Goal: Task Accomplishment & Management: Complete application form

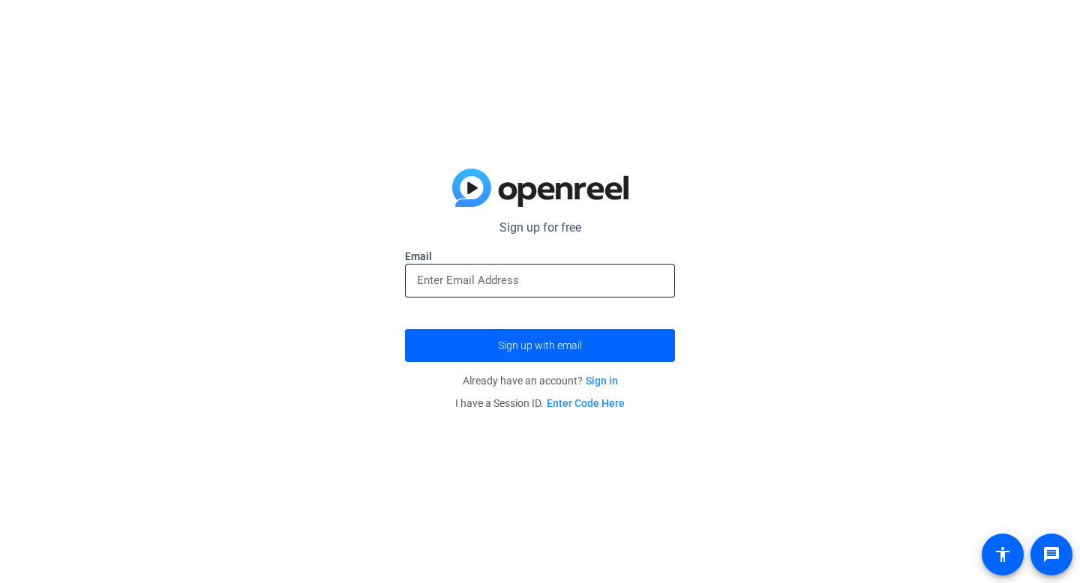
click at [470, 266] on div at bounding box center [540, 281] width 246 height 34
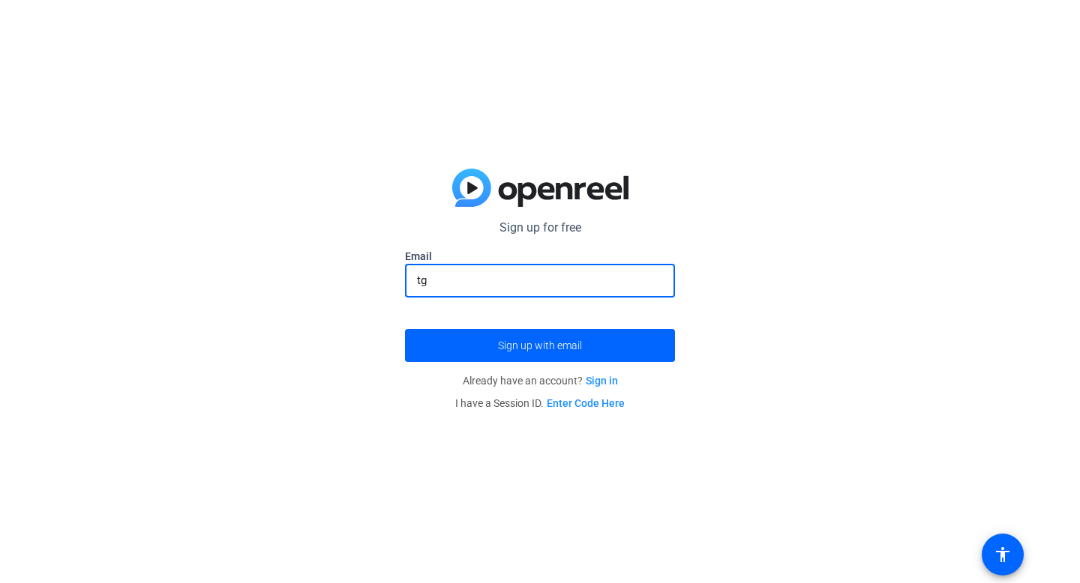
type input "[EMAIL_ADDRESS][PERSON_NAME][DOMAIN_NAME]"
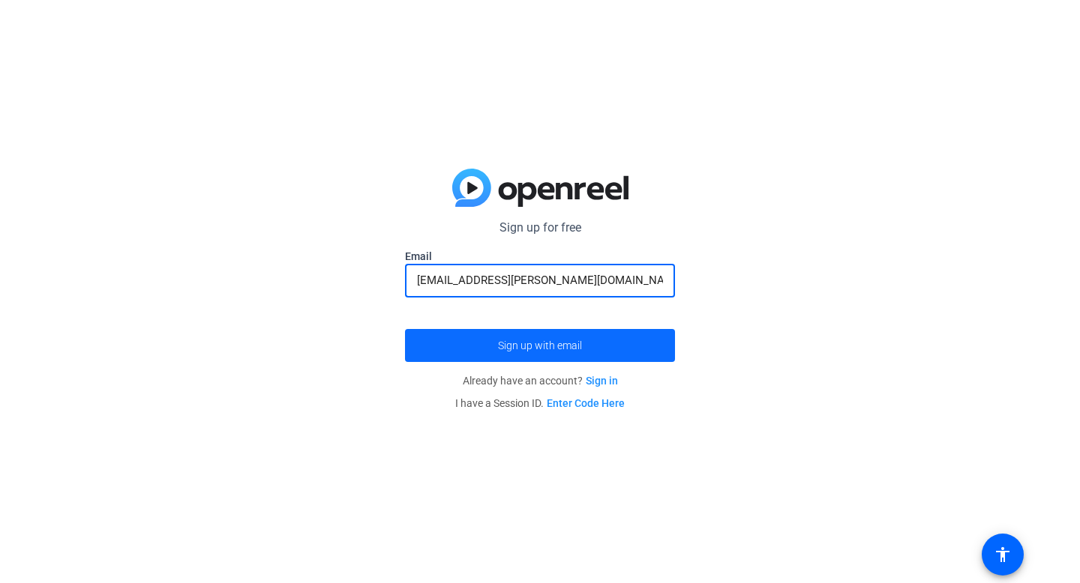
click at [536, 346] on span "Sign up with email" at bounding box center [540, 346] width 84 height 0
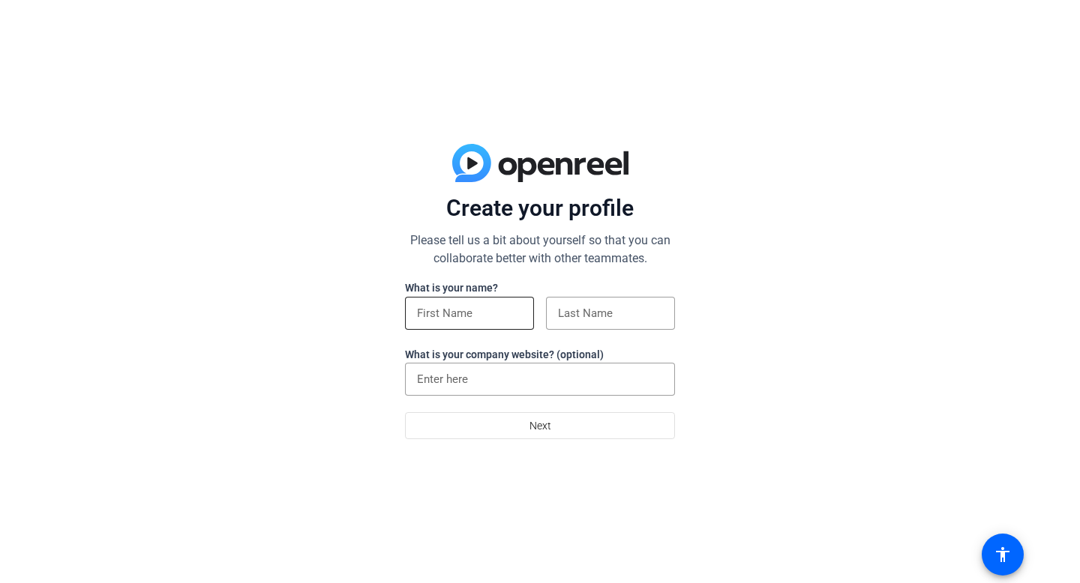
click at [442, 313] on input at bounding box center [469, 313] width 105 height 18
type input "t"
type input "[PERSON_NAME]"
click at [574, 313] on input at bounding box center [610, 313] width 105 height 18
type input "[PERSON_NAME]"
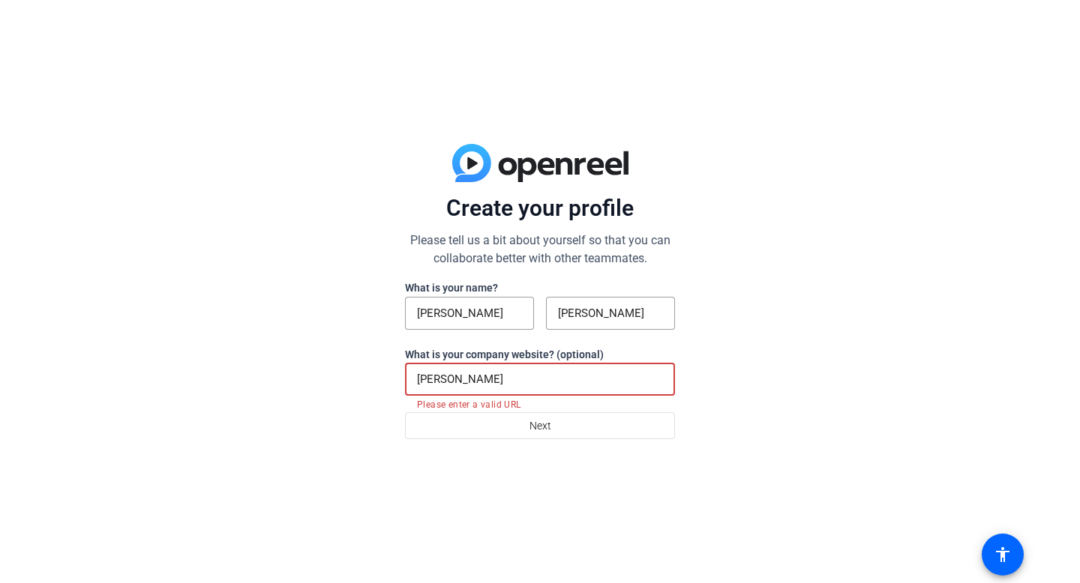
drag, startPoint x: 495, startPoint y: 375, endPoint x: 362, endPoint y: 370, distance: 132.8
click at [362, 370] on div "Create your profile Please tell us a bit about yourself so that you can collabo…" at bounding box center [540, 291] width 1080 height 583
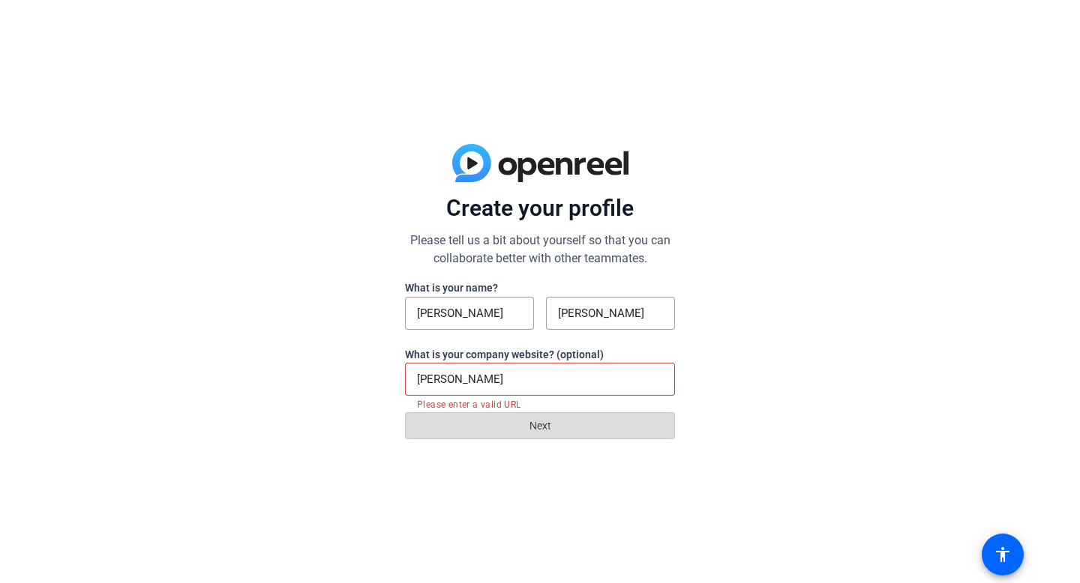
click at [496, 428] on span at bounding box center [540, 426] width 268 height 36
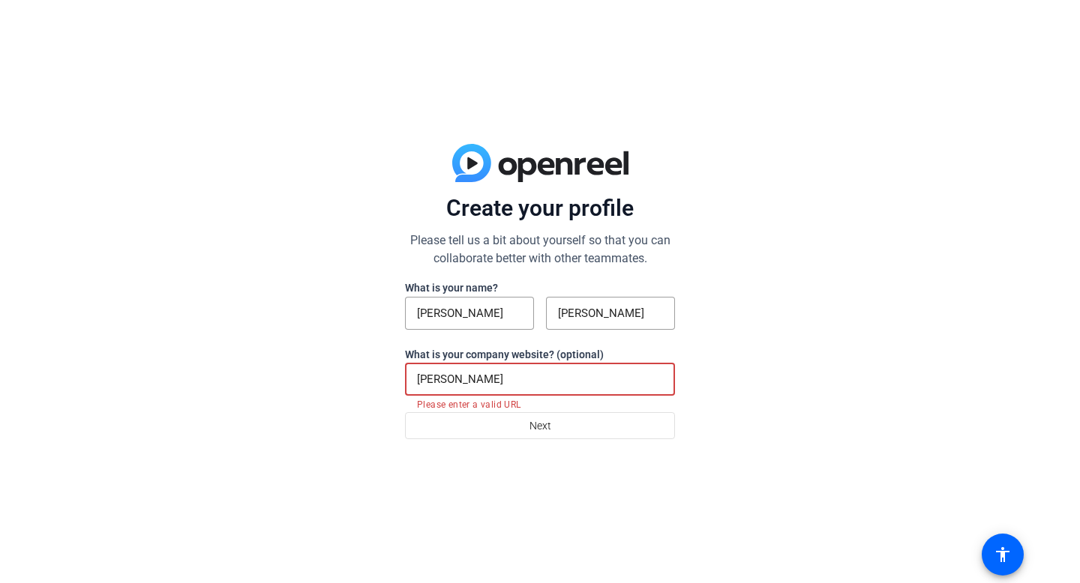
drag, startPoint x: 502, startPoint y: 379, endPoint x: 244, endPoint y: 350, distance: 259.5
click at [244, 350] on div "Create your profile Please tell us a bit about yourself so that you can collabo…" at bounding box center [540, 291] width 1080 height 583
paste input "[URL][DOMAIN_NAME]"
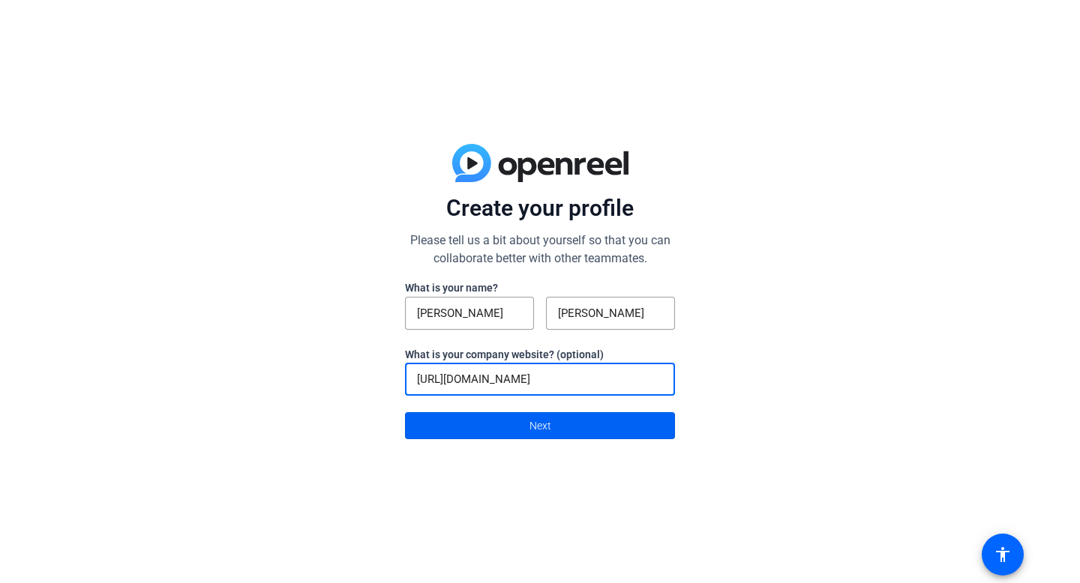
type input "[URL][DOMAIN_NAME]"
click at [483, 424] on span at bounding box center [540, 426] width 268 height 36
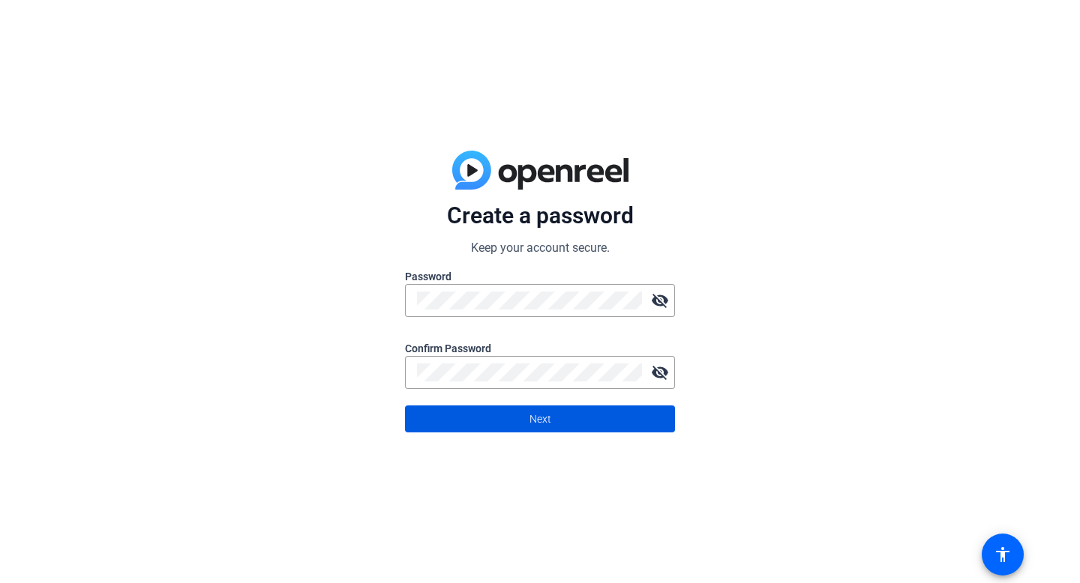
click at [613, 409] on span at bounding box center [540, 419] width 268 height 36
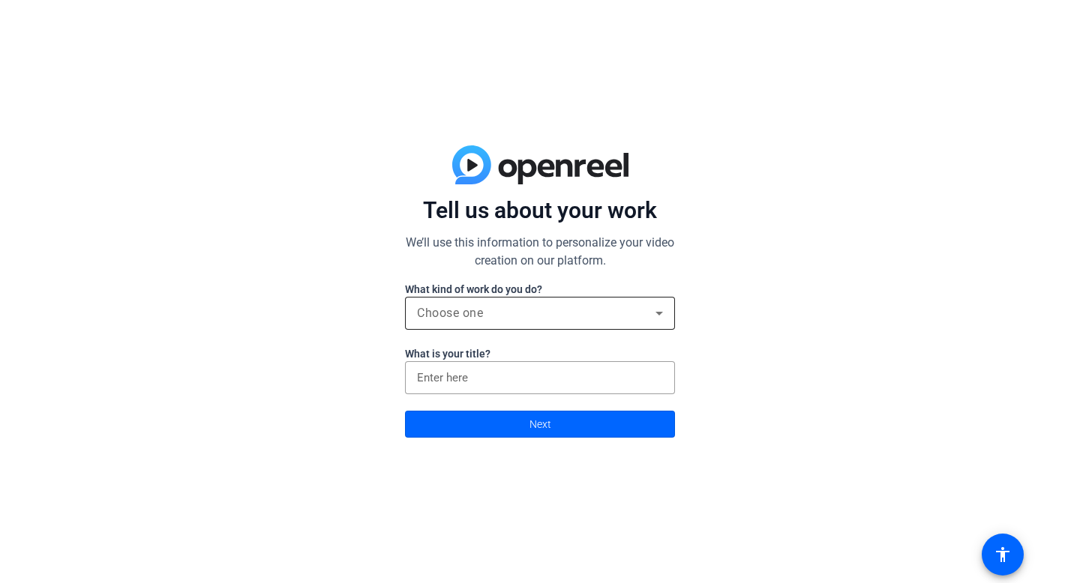
click at [538, 323] on div "Choose one" at bounding box center [540, 313] width 246 height 33
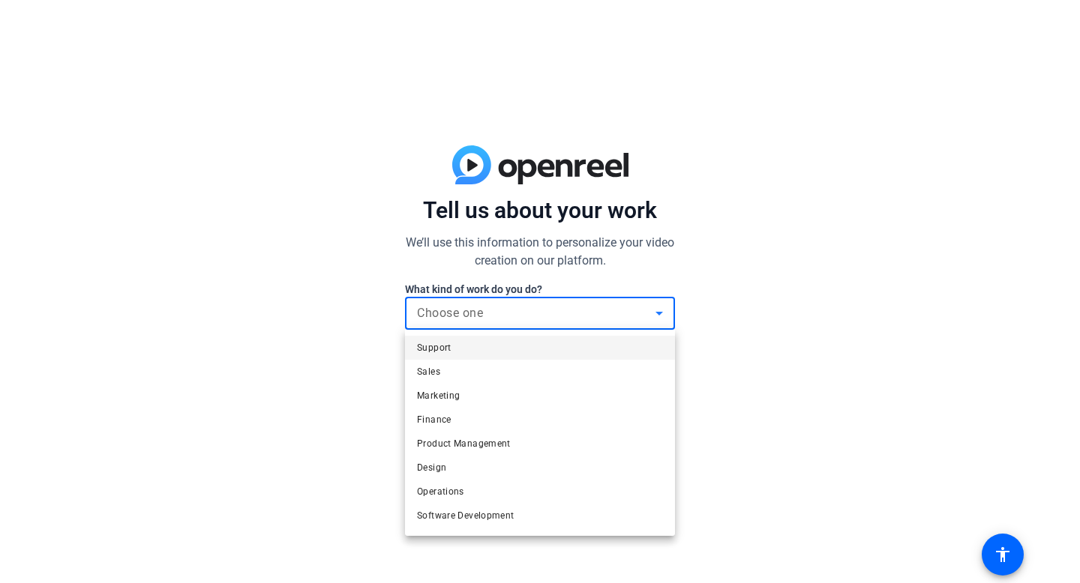
click at [448, 315] on div at bounding box center [540, 291] width 1080 height 583
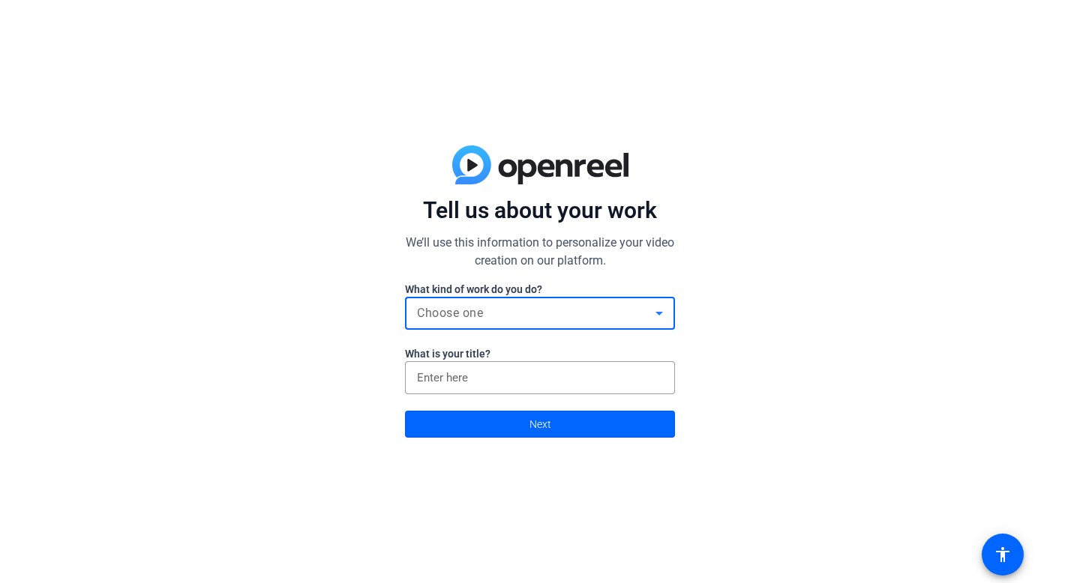
click at [448, 315] on span "Choose one" at bounding box center [450, 313] width 66 height 14
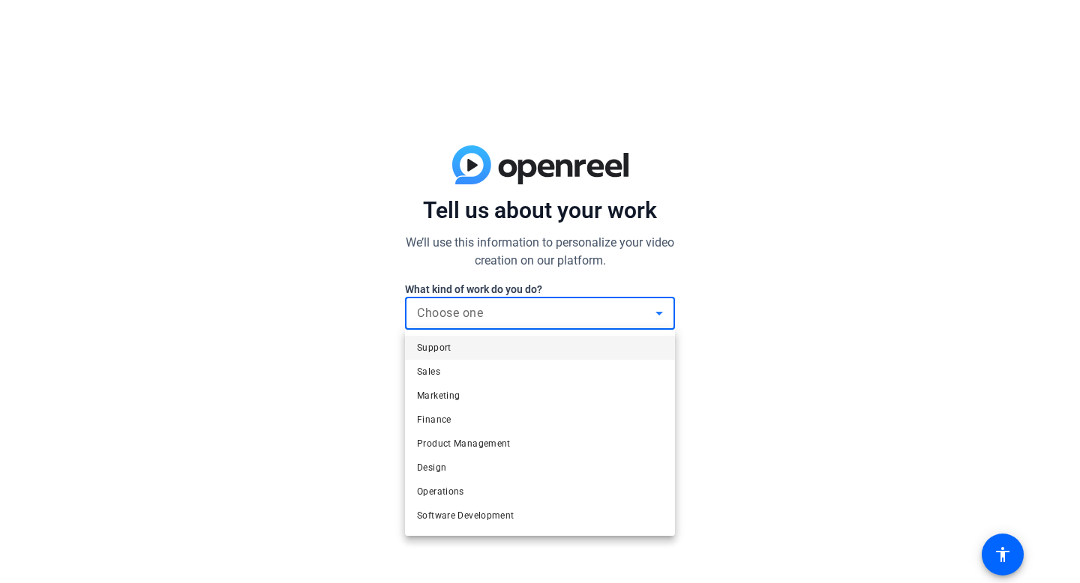
click at [439, 340] on span "Support" at bounding box center [434, 348] width 34 height 18
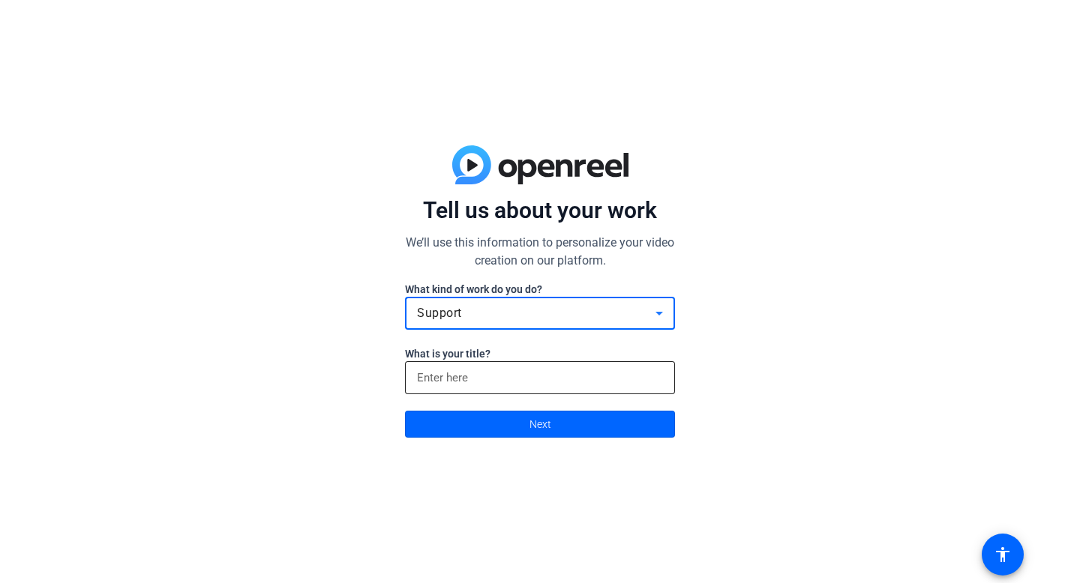
click at [432, 376] on input at bounding box center [540, 378] width 246 height 18
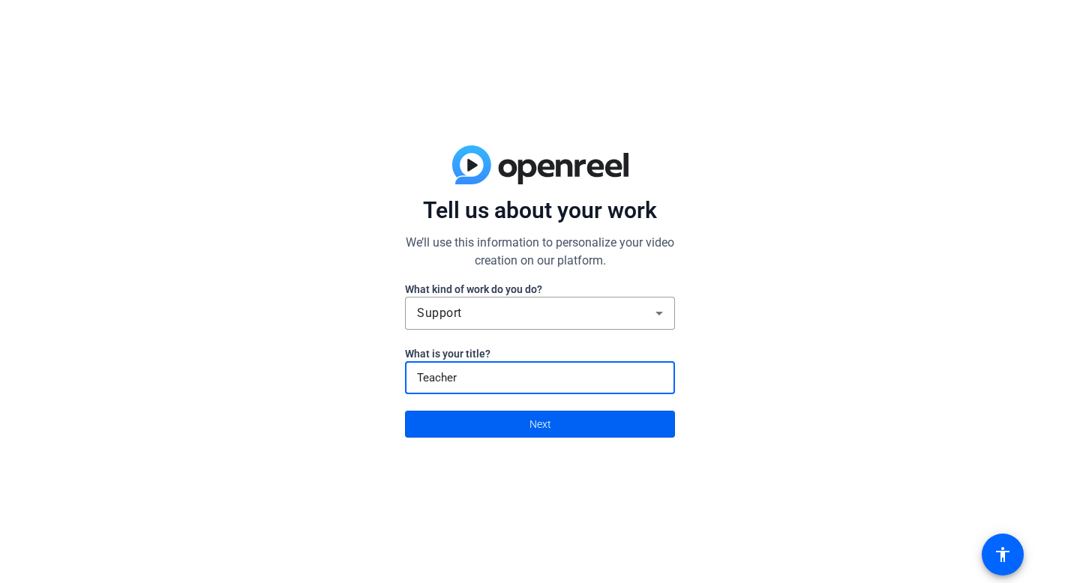
type input "Teacher"
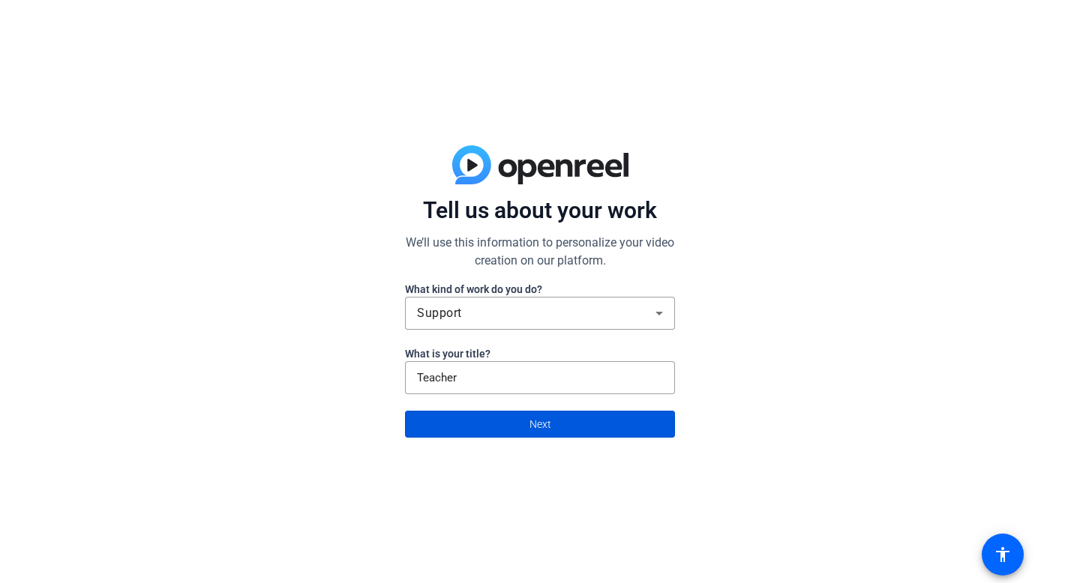
click at [480, 427] on span at bounding box center [540, 424] width 268 height 36
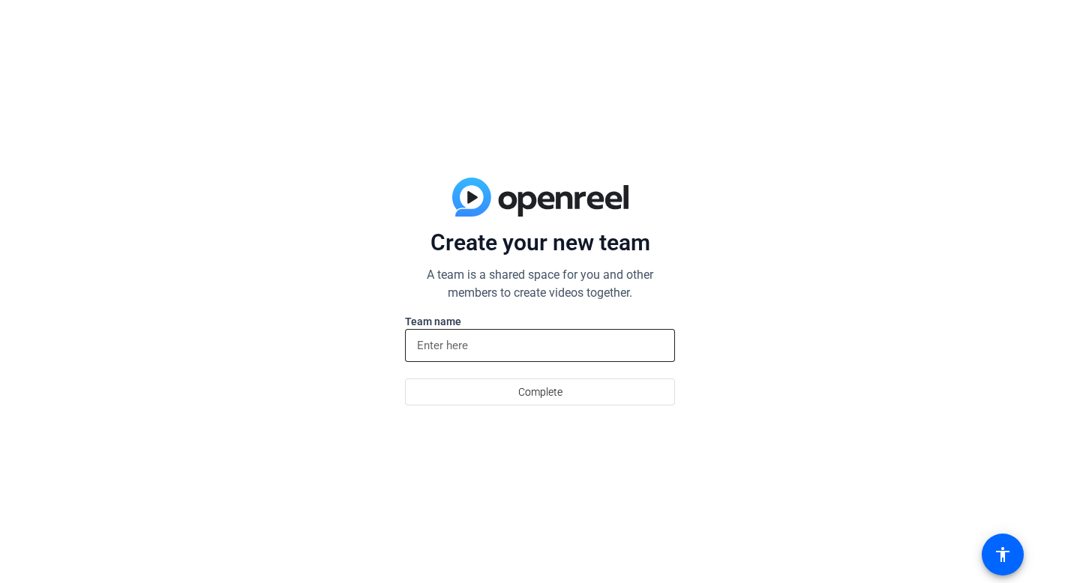
click at [467, 346] on input at bounding box center [540, 346] width 246 height 18
type input "H"
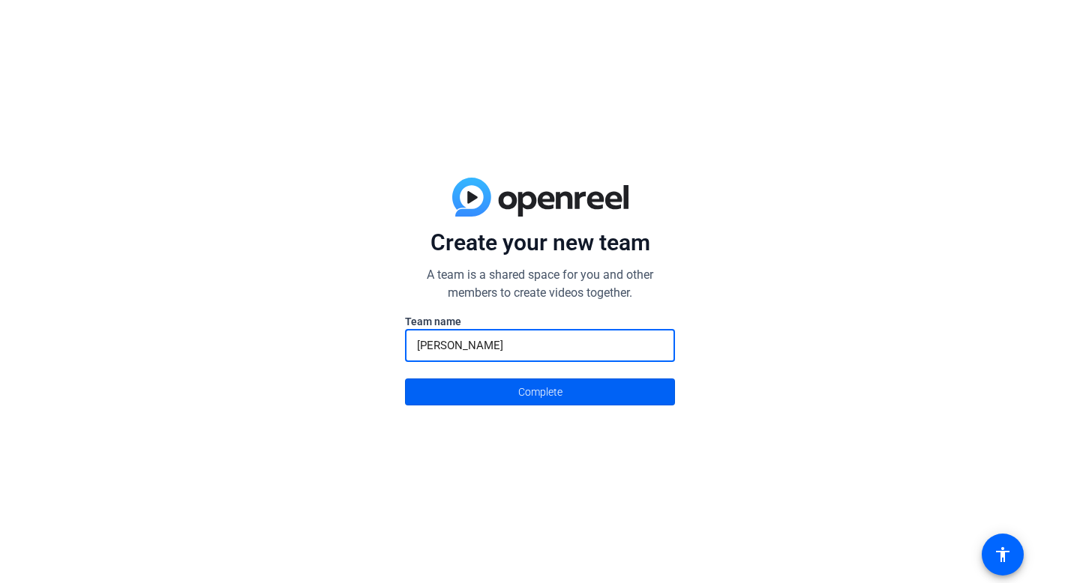
type input "[PERSON_NAME]"
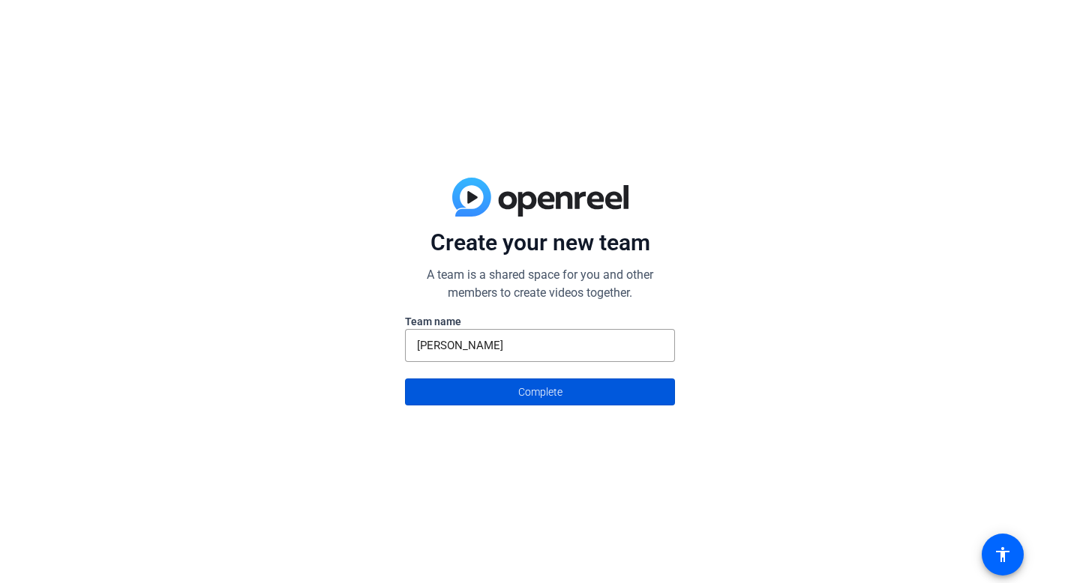
click at [535, 391] on span "Complete" at bounding box center [540, 392] width 44 height 28
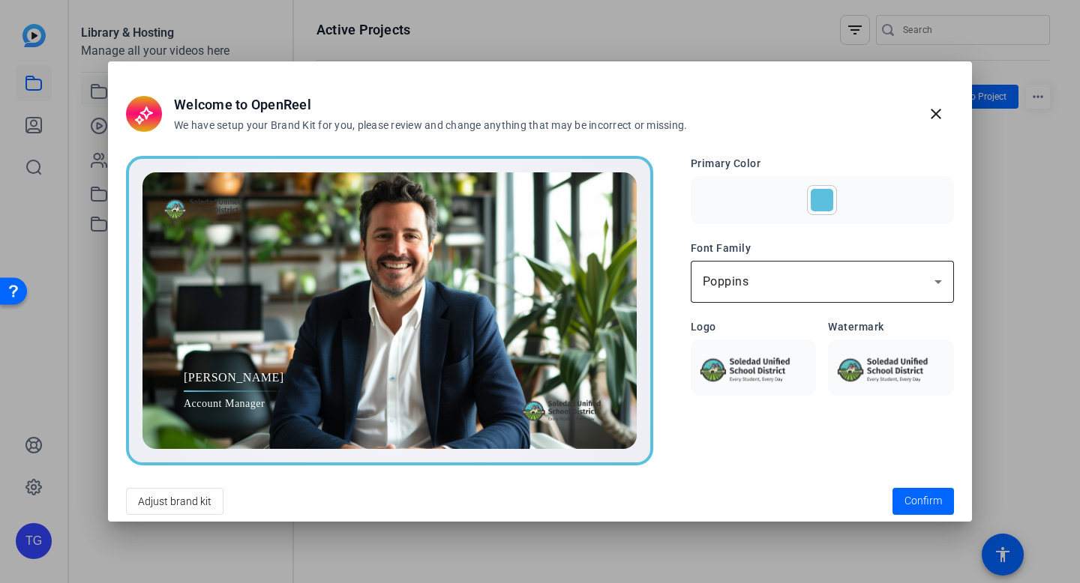
click at [904, 292] on div "Poppins" at bounding box center [822, 282] width 239 height 42
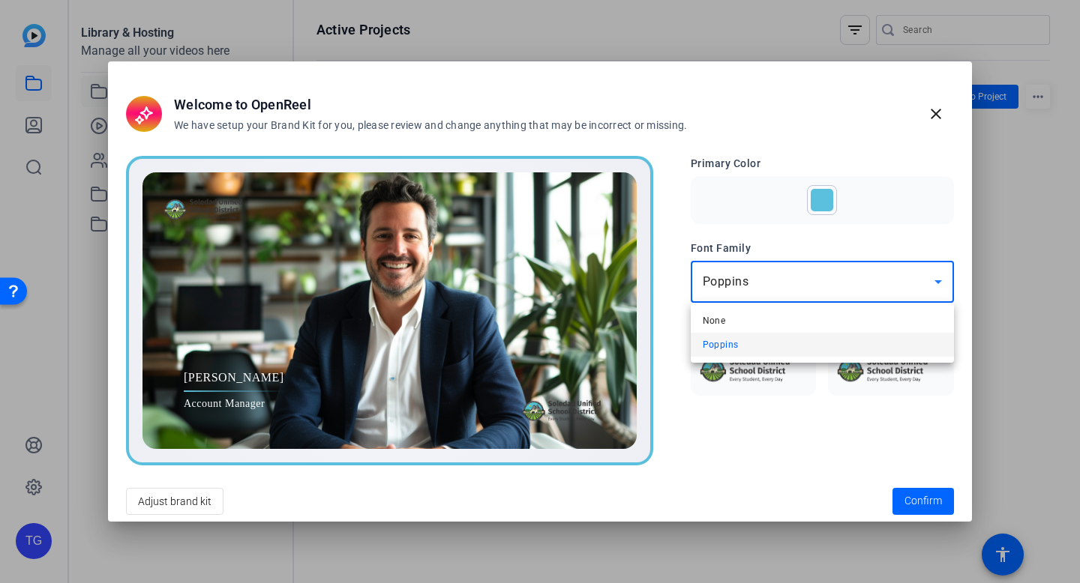
click at [904, 292] on div at bounding box center [540, 291] width 1080 height 583
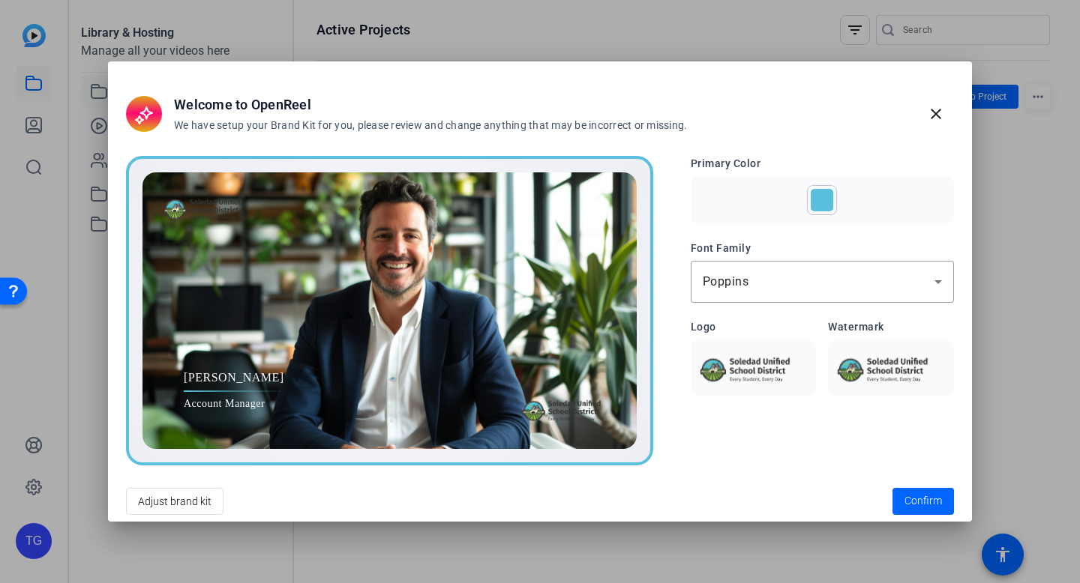
click at [823, 196] on div at bounding box center [822, 200] width 22 height 22
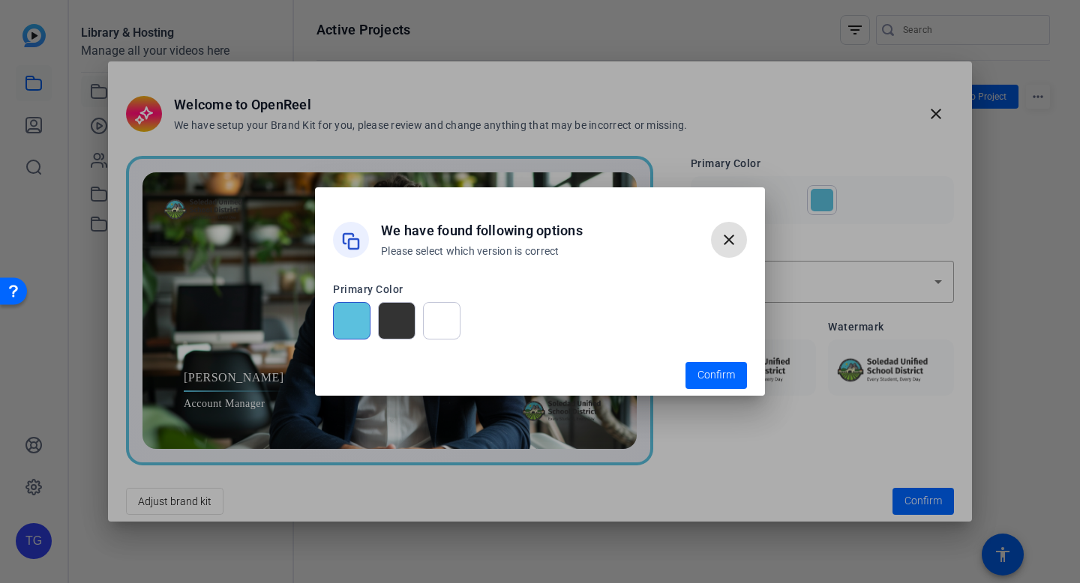
click at [730, 249] on span "button" at bounding box center [729, 240] width 36 height 36
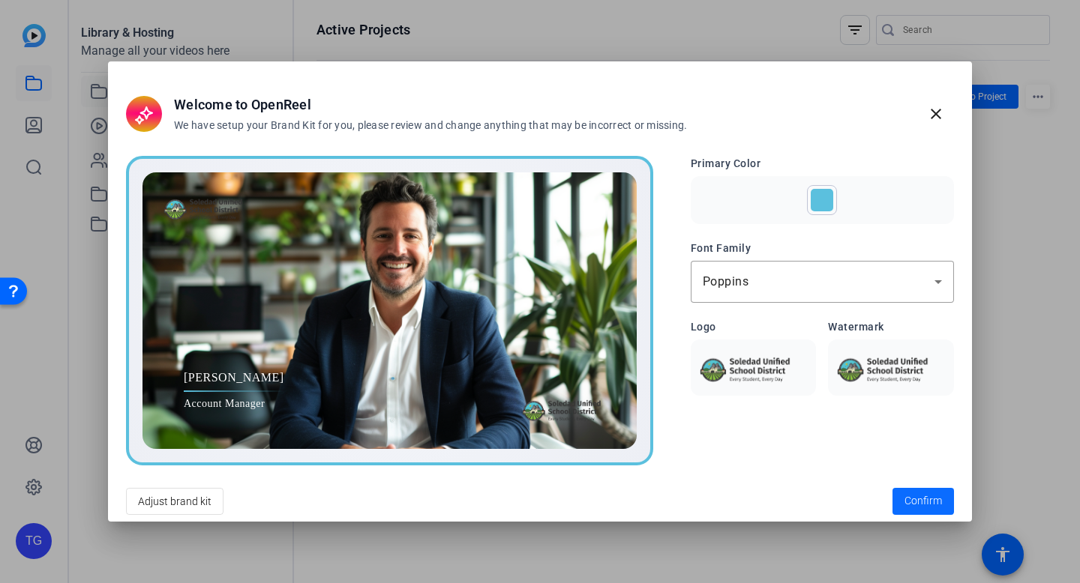
click at [916, 511] on span at bounding box center [922, 502] width 61 height 36
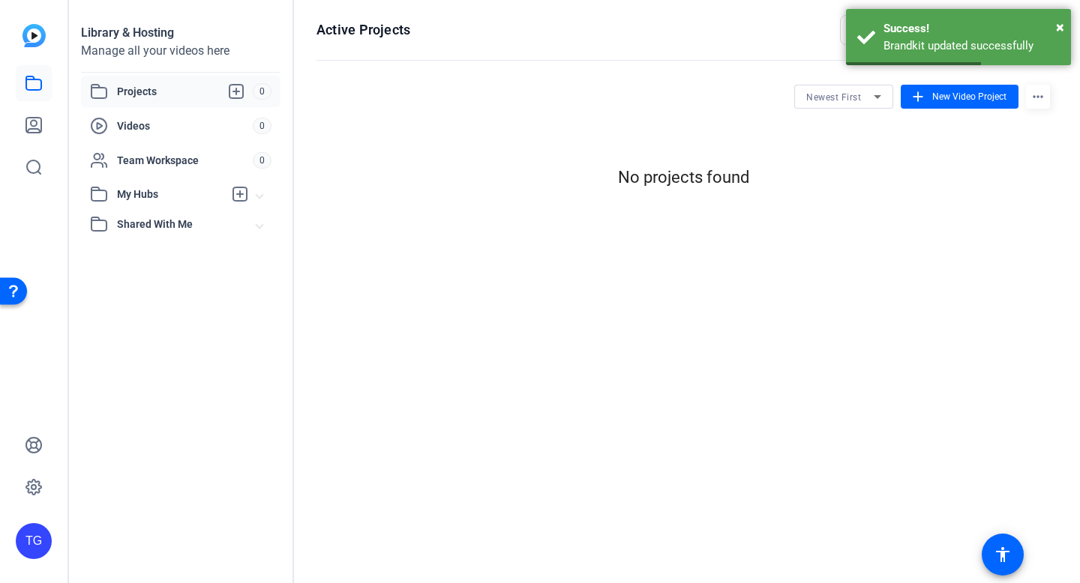
click at [557, 125] on openreel-hosting-projects-listing "Newest First add New Video Project more_horiz No projects found" at bounding box center [682, 138] width 733 height 107
click at [634, 118] on openreel-hosting-projects-listing "Newest First add New Video Project more_horiz No projects found" at bounding box center [682, 138] width 733 height 107
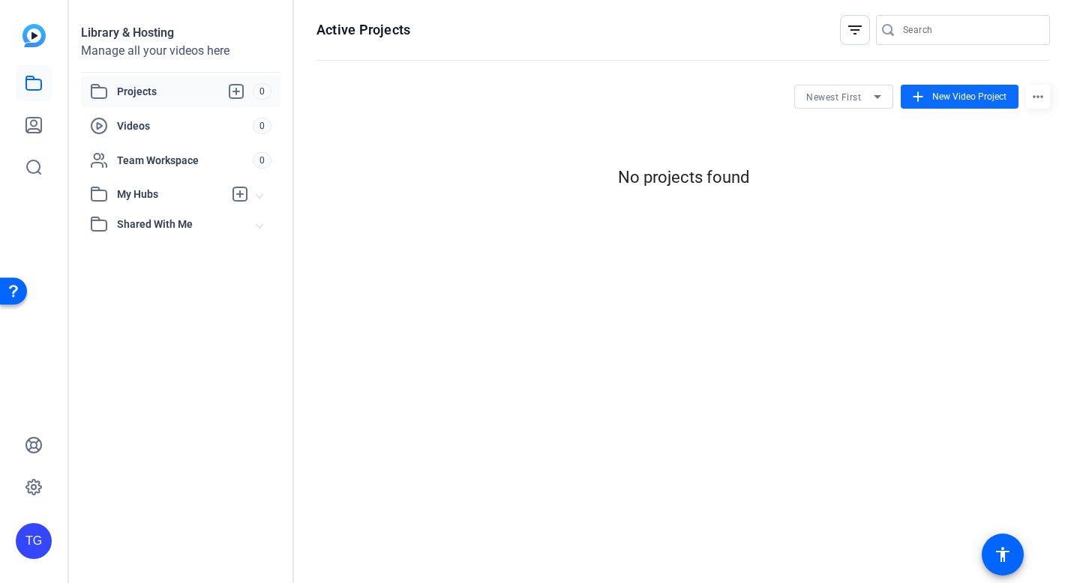
click at [957, 96] on span "New Video Project" at bounding box center [969, 96] width 74 height 13
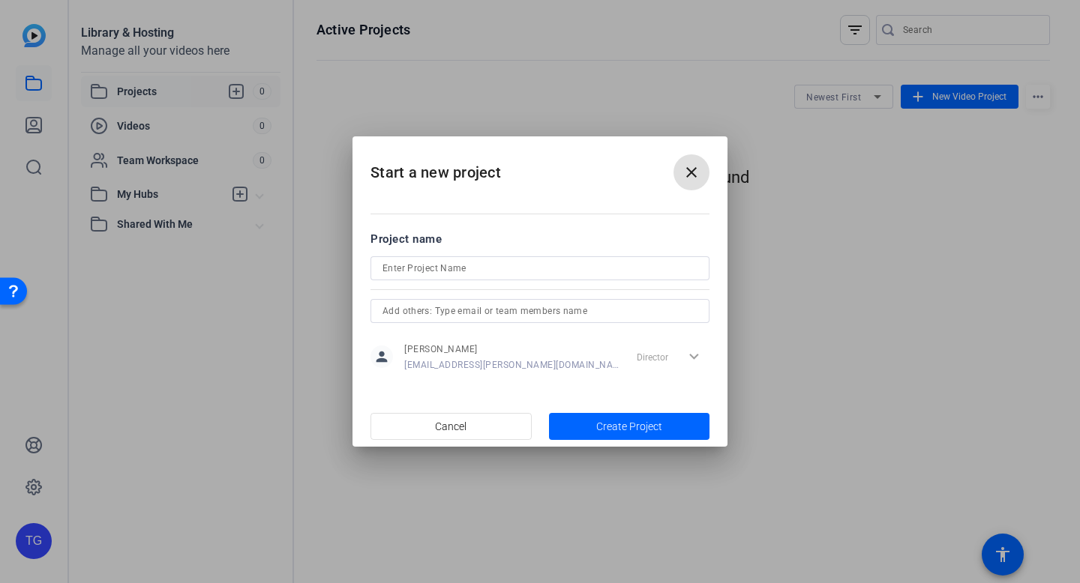
click at [416, 240] on div "Project name" at bounding box center [539, 239] width 339 height 16
click at [700, 172] on mat-icon "close" at bounding box center [691, 172] width 18 height 18
